Goal: Answer question/provide support

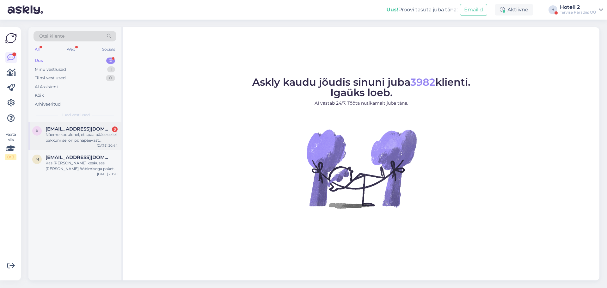
click at [93, 130] on span "[EMAIL_ADDRESS][DOMAIN_NAME]" at bounding box center [79, 129] width 66 height 6
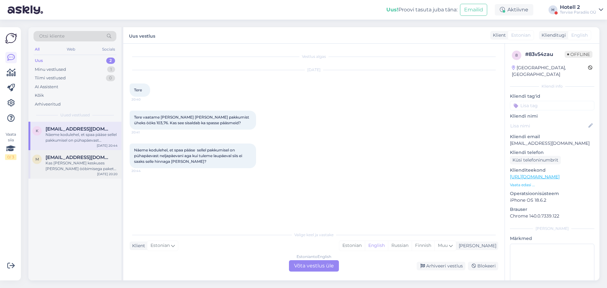
click at [87, 157] on span "[EMAIL_ADDRESS][DOMAIN_NAME]" at bounding box center [79, 158] width 66 height 6
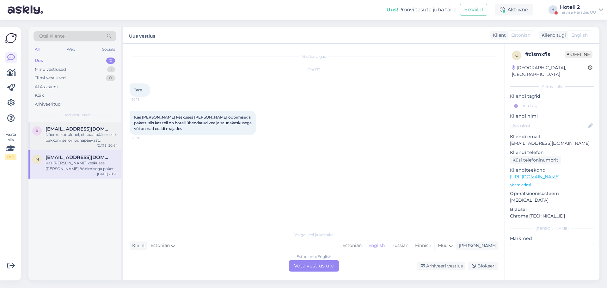
click at [92, 139] on div "Näeme kodulehel, et spaa pääse sellel pakkumisel on pühapäevast neljapäevani ag…" at bounding box center [82, 137] width 72 height 11
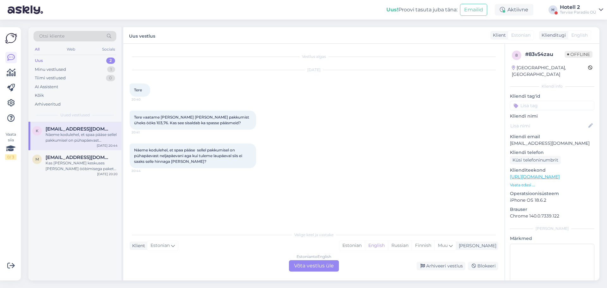
click at [303, 264] on div "Estonian to English Võta vestlus üle" at bounding box center [314, 265] width 50 height 11
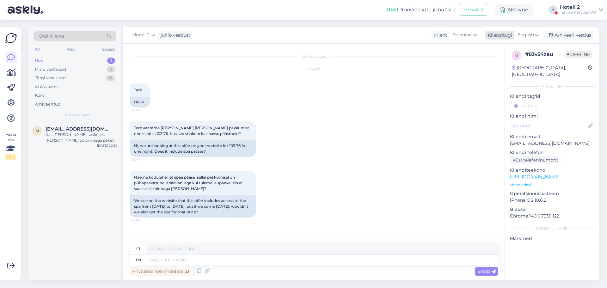
click at [521, 32] on span "English" at bounding box center [525, 35] width 16 height 7
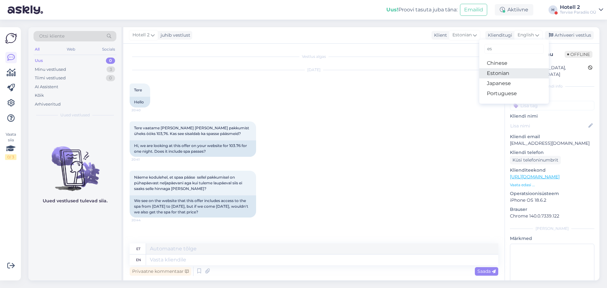
type input "es"
click at [509, 76] on link "Estonian" at bounding box center [514, 73] width 70 height 10
click at [253, 254] on textarea at bounding box center [314, 258] width 369 height 13
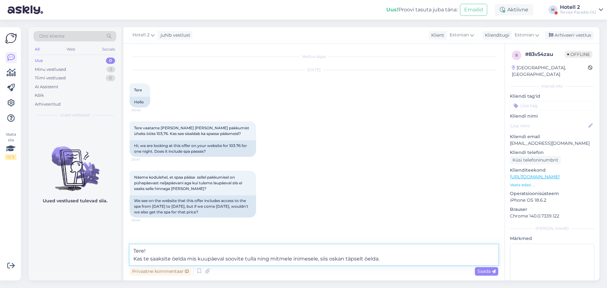
type textarea "Tere! Kas te saaksite öelda mis kuupäeval soovite tulla ning mitmele inimesele,…"
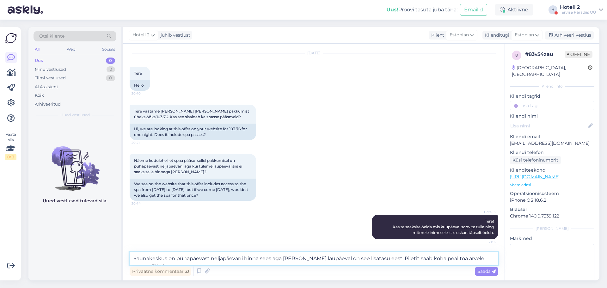
scroll to position [24, 0]
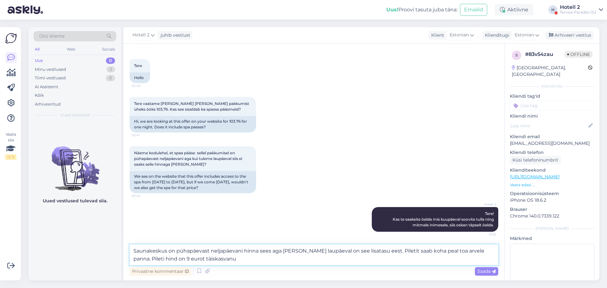
type textarea "Saunakeskus on pühapäevast neljapäevani hinna sees aga [PERSON_NAME] laupäeval …"
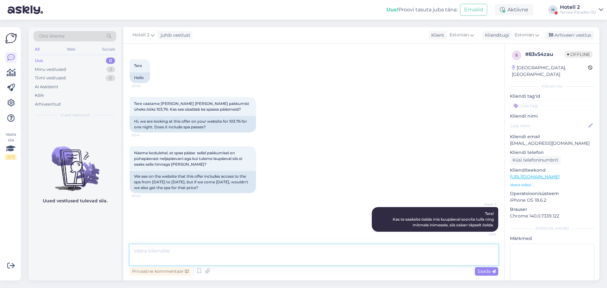
scroll to position [55, 0]
